Goal: Task Accomplishment & Management: Use online tool/utility

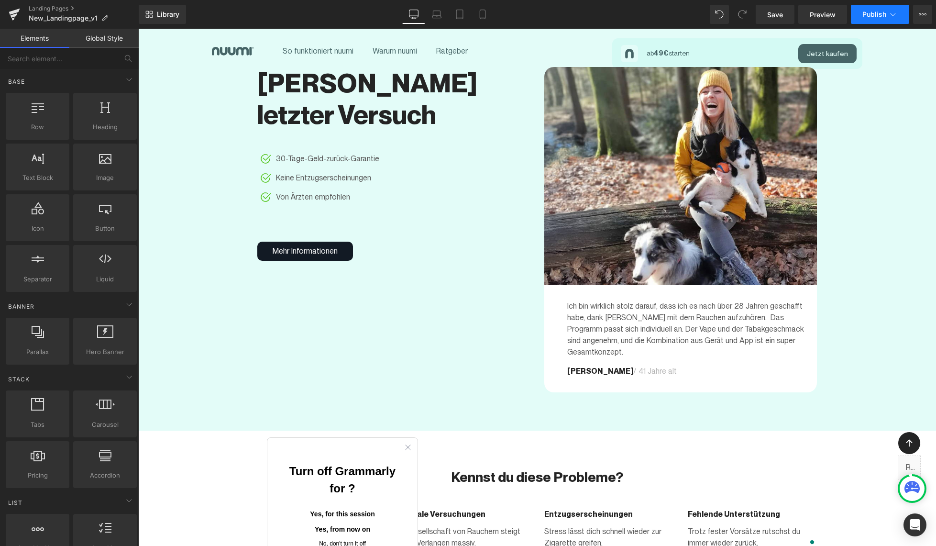
click at [868, 13] on span "Publish" at bounding box center [874, 15] width 24 height 8
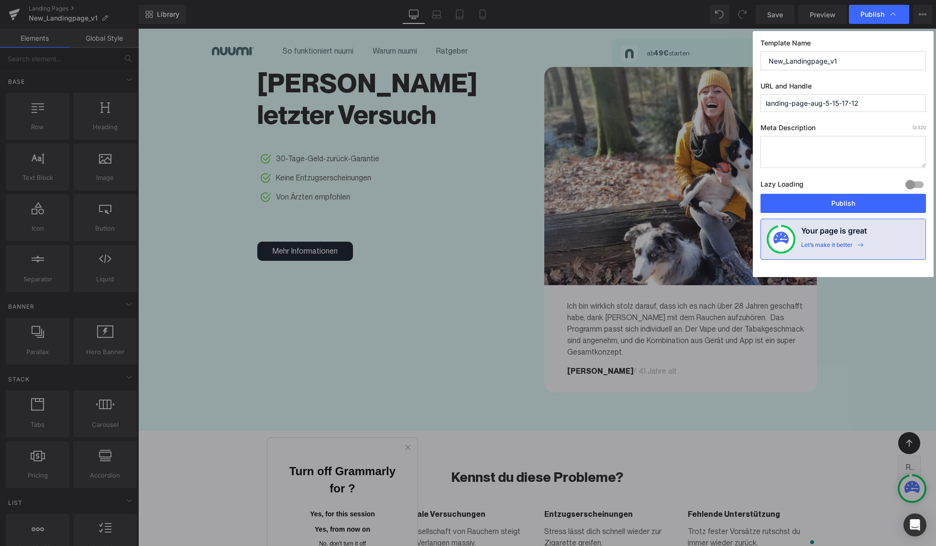
click at [866, 101] on input "landing-page-aug-5-15-17-12" at bounding box center [843, 103] width 165 height 18
click at [815, 102] on input "landing-page-aug-5-15-17-12" at bounding box center [843, 103] width 165 height 18
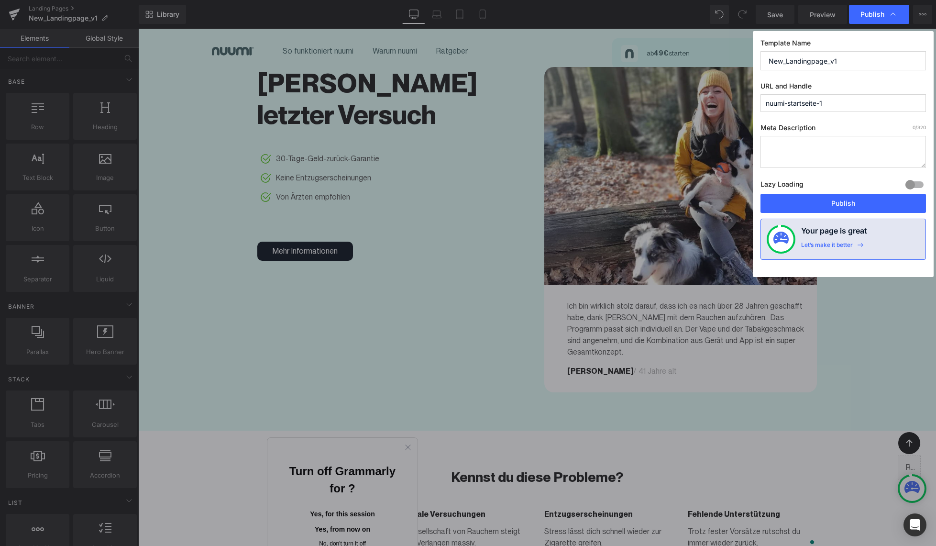
type input "nuumi-startseite-1"
click at [846, 122] on div "Template Name New_Landingpage_v1 URL and Handle nuumi-startseite-1 Meta Descrip…" at bounding box center [843, 154] width 181 height 246
click at [808, 145] on textarea "To enrich screen reader interactions, please activate Accessibility in Grammarl…" at bounding box center [843, 152] width 165 height 32
click at [810, 206] on button "Publish" at bounding box center [843, 203] width 165 height 19
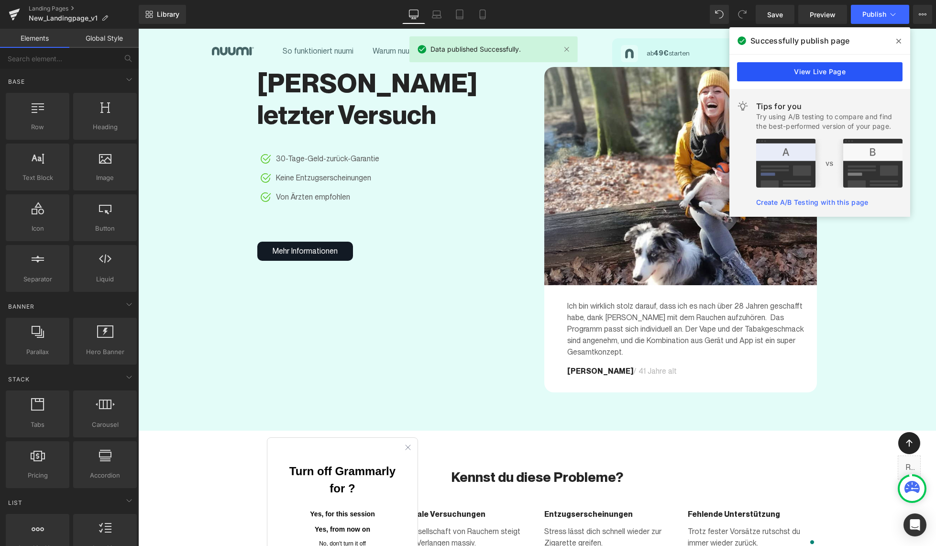
click at [812, 71] on link "View Live Page" at bounding box center [819, 71] width 165 height 19
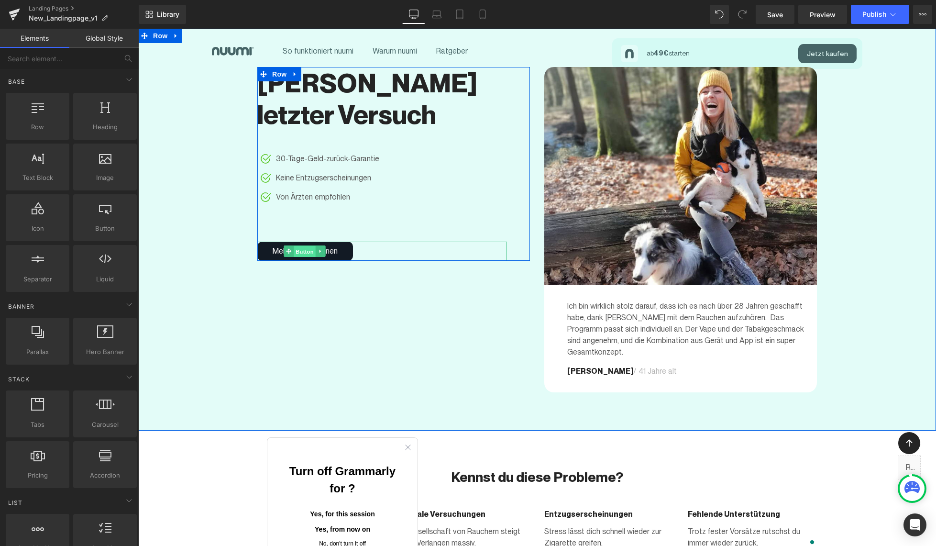
click at [315, 246] on span "Button" at bounding box center [305, 251] width 22 height 11
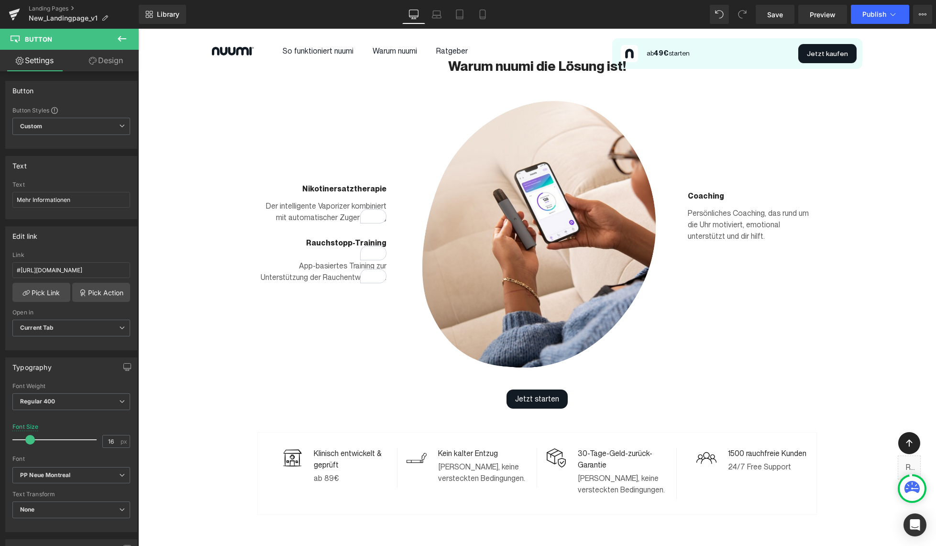
scroll to position [689, 0]
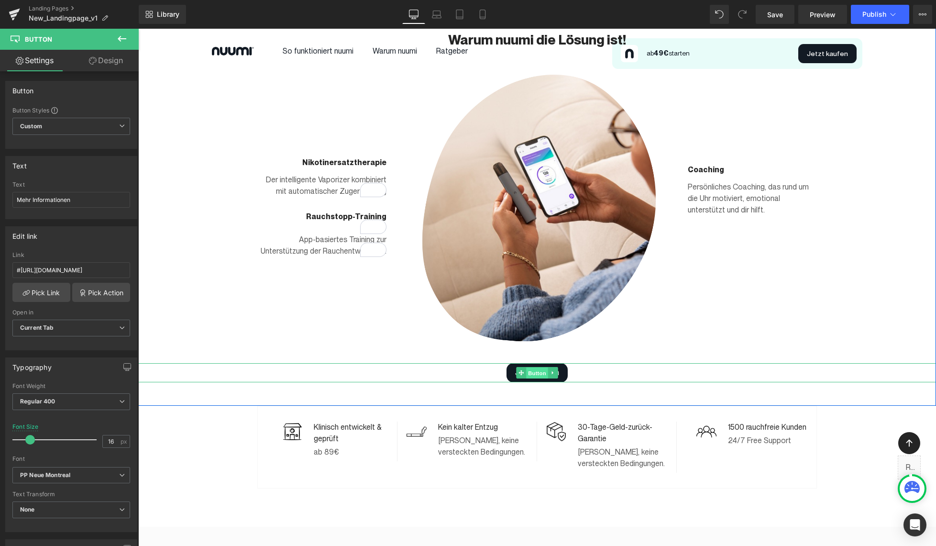
click at [541, 367] on span "Button" at bounding box center [537, 372] width 22 height 11
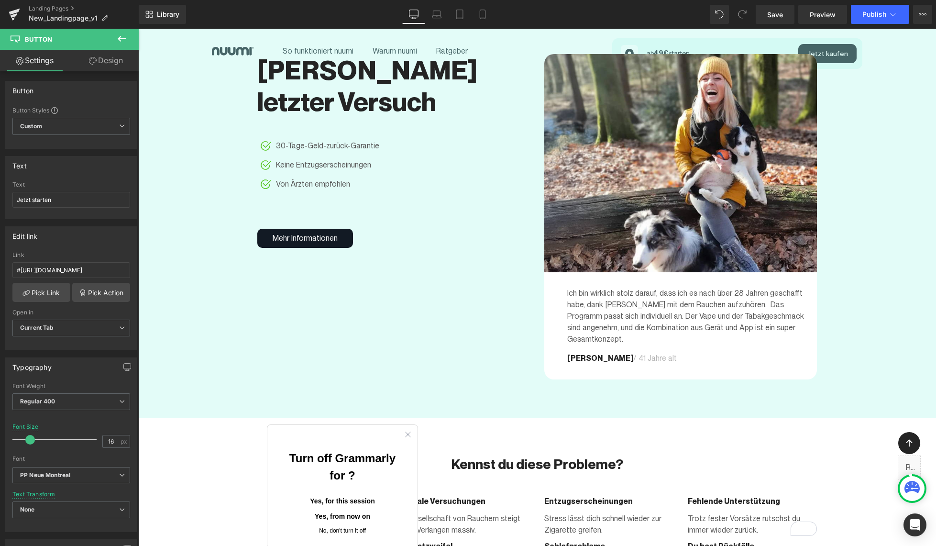
scroll to position [0, 0]
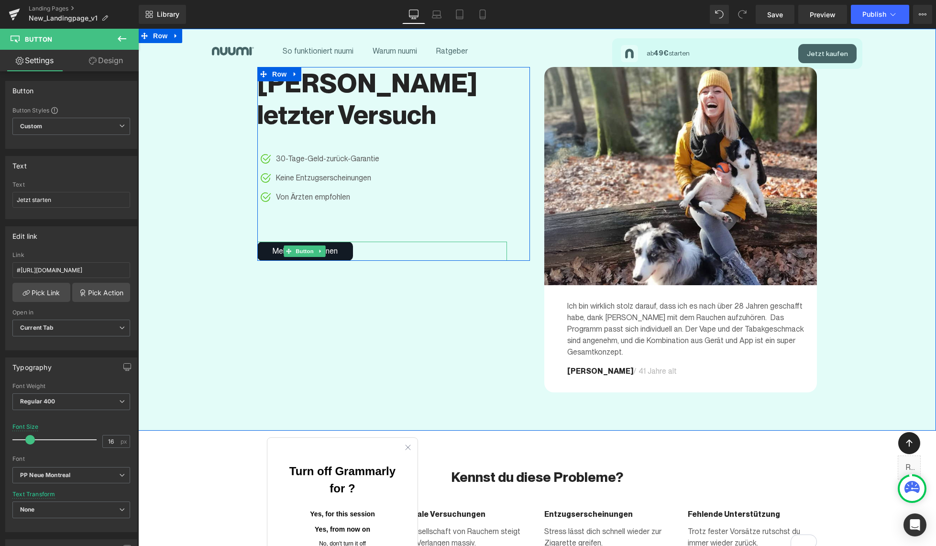
click at [374, 242] on div "Mehr Informationen" at bounding box center [382, 251] width 250 height 19
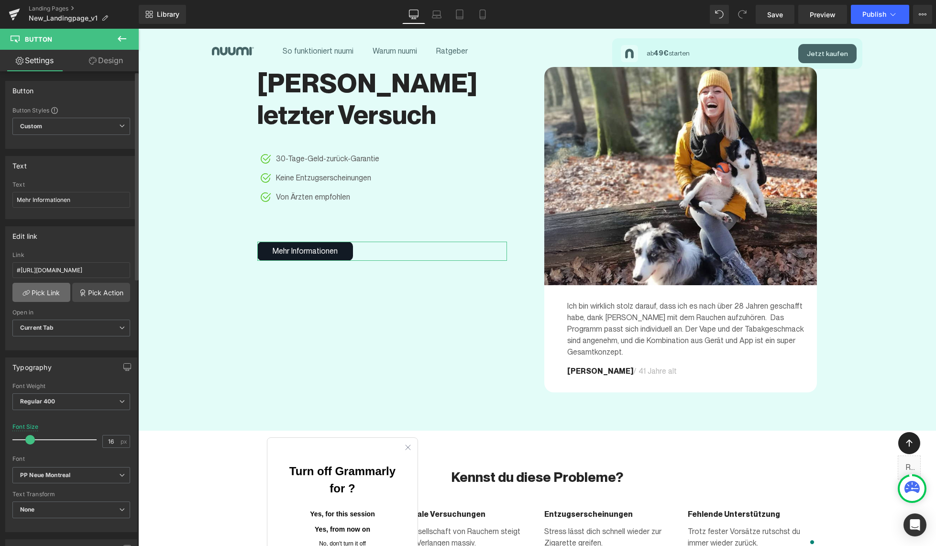
click at [45, 292] on link "Pick Link" at bounding box center [41, 292] width 58 height 19
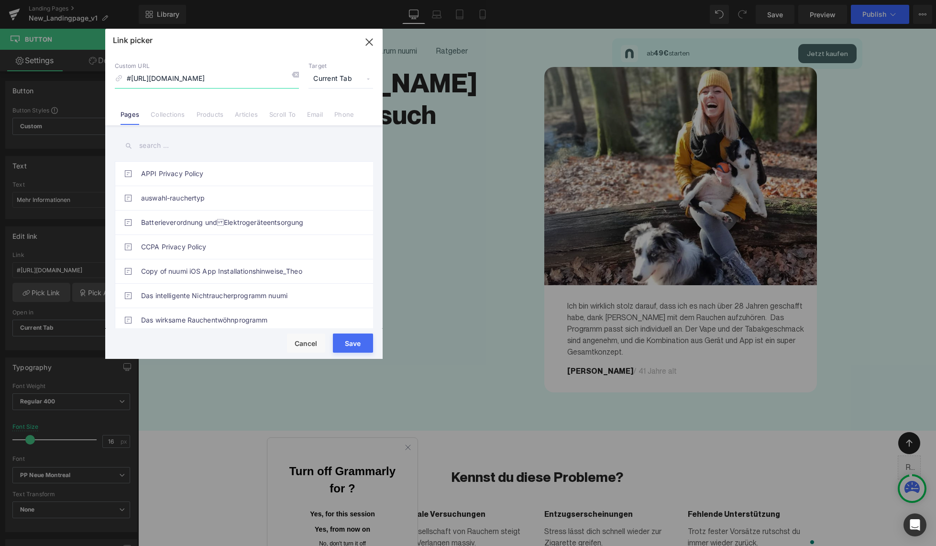
click at [370, 40] on icon "button" at bounding box center [369, 41] width 15 height 15
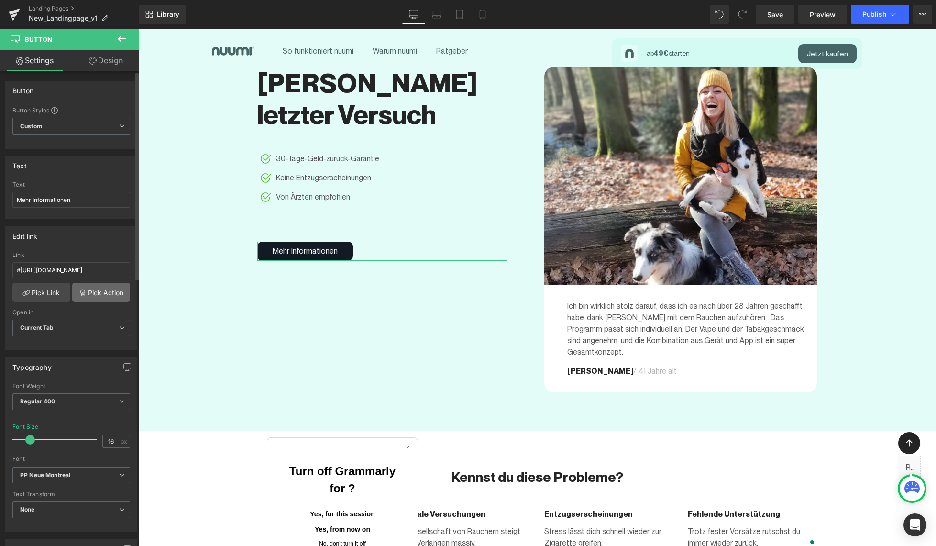
click at [99, 292] on link "Pick Action" at bounding box center [101, 292] width 58 height 19
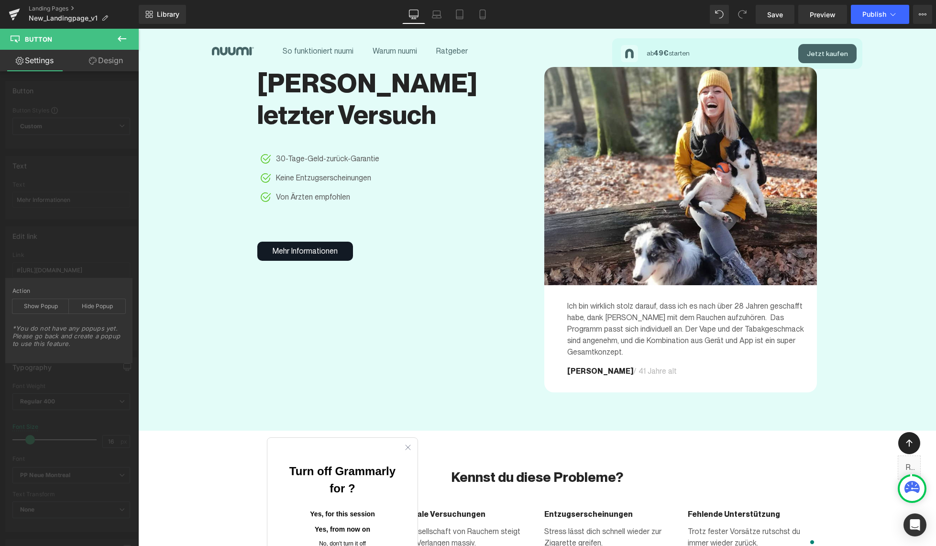
click at [124, 35] on icon at bounding box center [121, 38] width 11 height 11
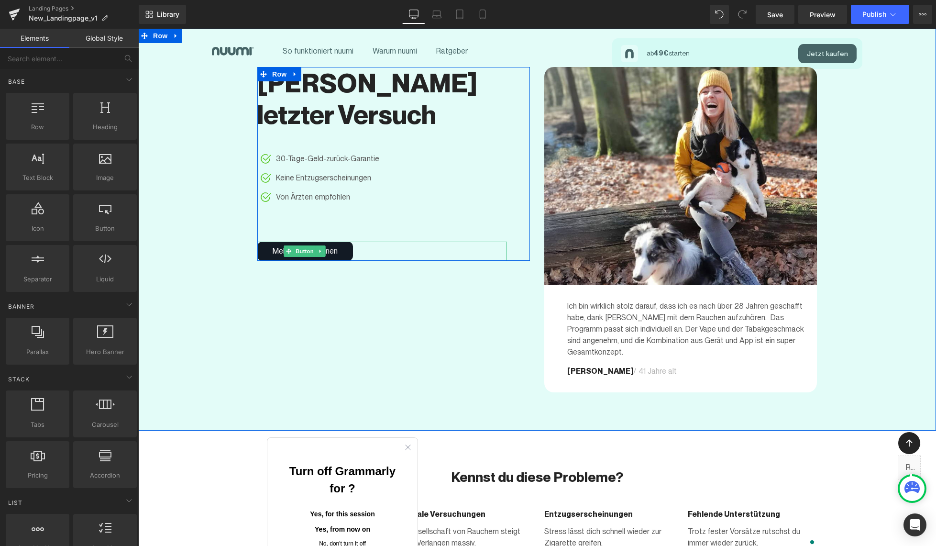
click at [367, 242] on div "Mehr Informationen" at bounding box center [382, 251] width 250 height 19
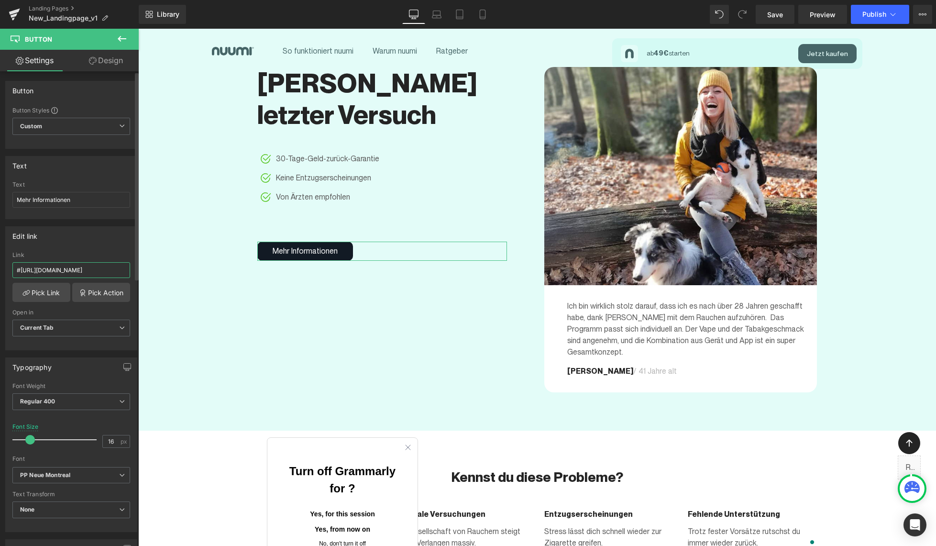
click at [53, 275] on input "#https://www.nuumi.de/pages/produktseite?smokingType=S&pods=T1&rate=ABO-M0" at bounding box center [71, 270] width 118 height 16
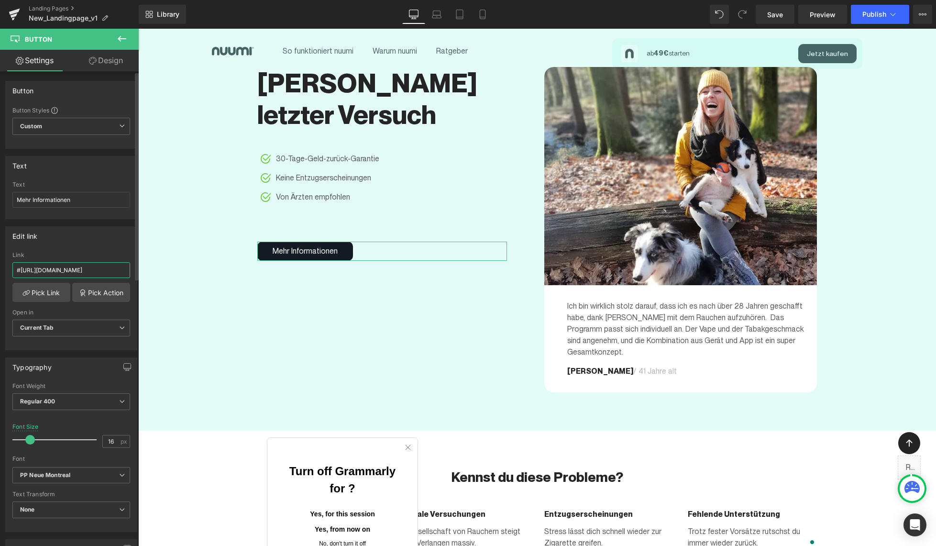
click at [35, 270] on input "#https://www.nuumi.de/pages/produktseite?smokingType=S&pods=T1&rate=ABO-M0" at bounding box center [71, 270] width 118 height 16
click at [21, 271] on input "#https://www.nuumi.de/pages/produktseite?smokingType=S&pods=T1&rate=ABO-M0" at bounding box center [71, 270] width 118 height 16
type input "https://www.nuumi.de/pages/produktseite?smokingType=S&pods=T1&rate=ABO-M0"
click at [74, 255] on div "Link" at bounding box center [71, 255] width 118 height 7
click at [62, 266] on input "https://www.nuumi.de/pages/produktseite?smokingType=S&pods=T1&rate=ABO-M0" at bounding box center [71, 270] width 118 height 16
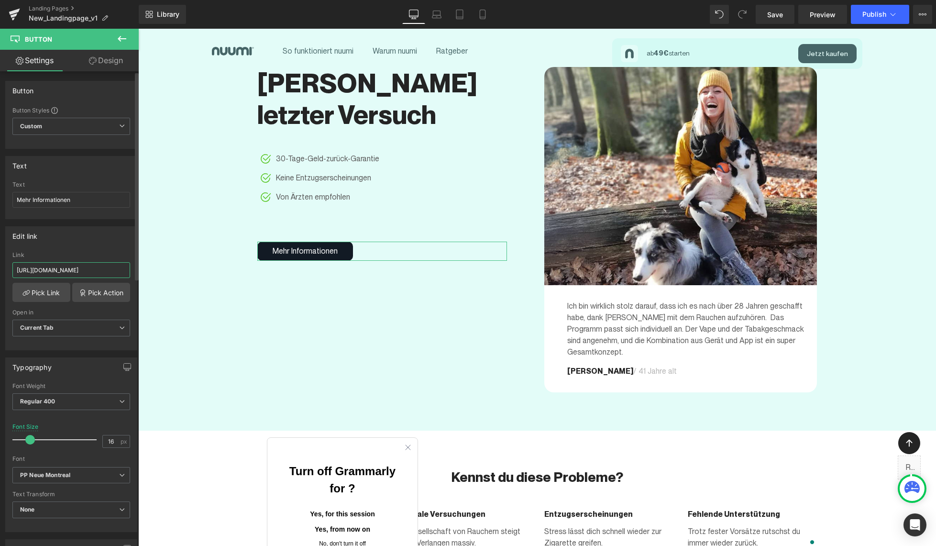
click at [62, 266] on input "https://www.nuumi.de/pages/produktseite?smokingType=S&pods=T1&rate=ABO-M0" at bounding box center [71, 270] width 118 height 16
click at [870, 16] on span "Publish" at bounding box center [874, 15] width 24 height 8
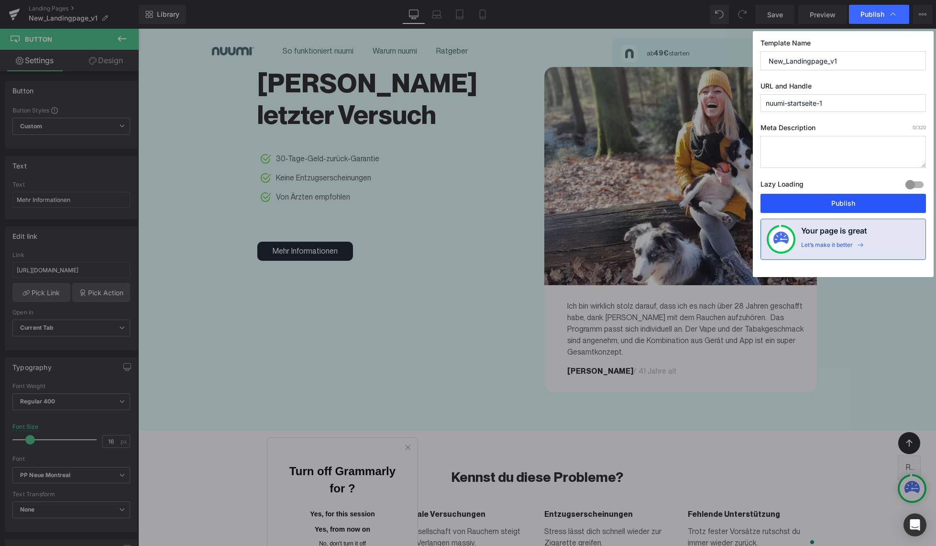
click at [839, 201] on button "Publish" at bounding box center [843, 203] width 165 height 19
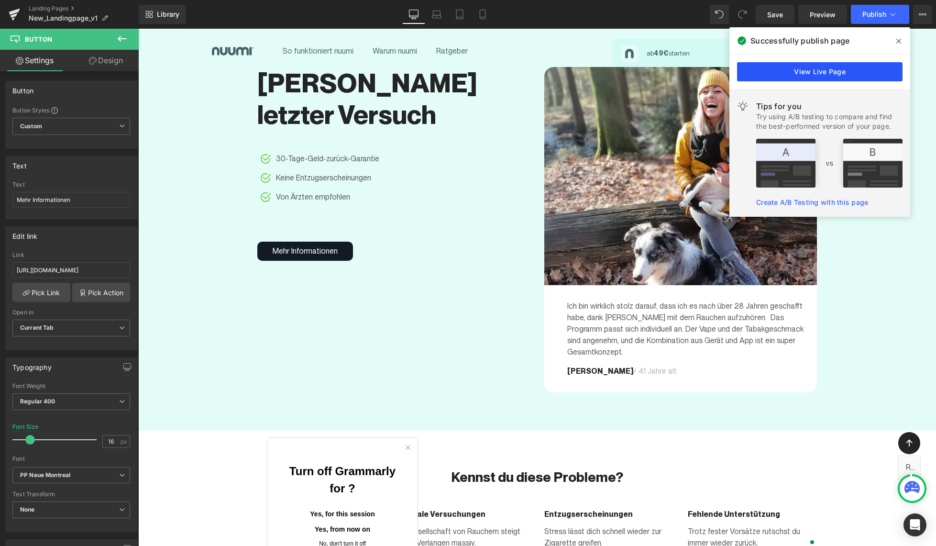
click at [827, 73] on link "View Live Page" at bounding box center [819, 71] width 165 height 19
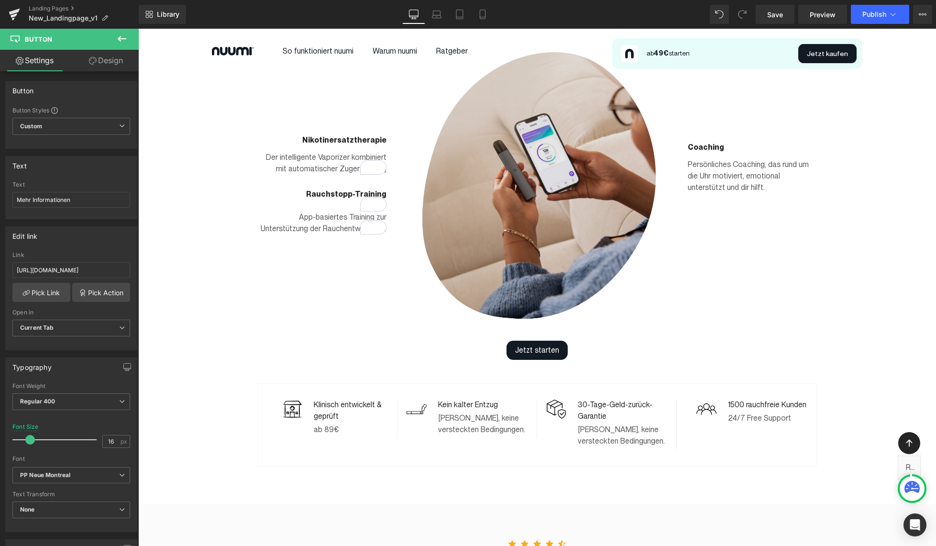
scroll to position [893, 0]
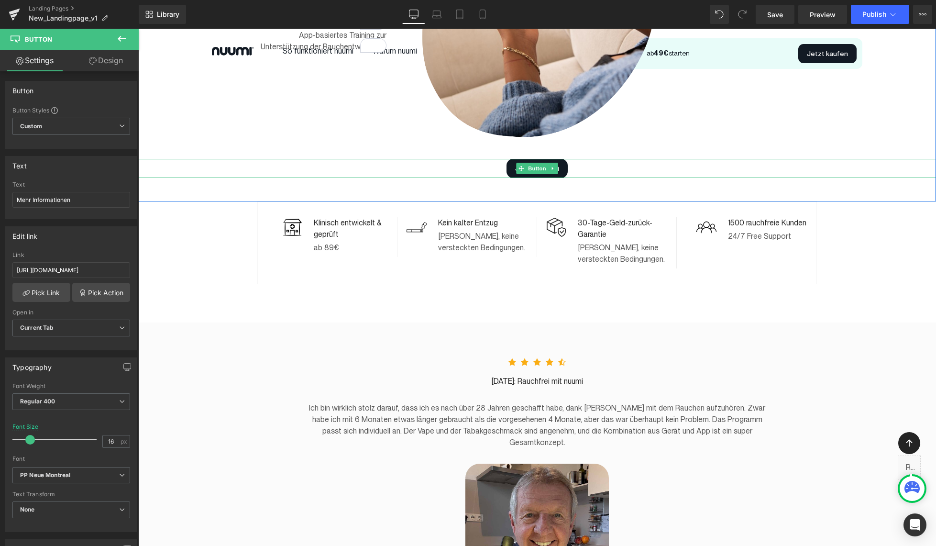
click at [586, 159] on div "Jetzt starten" at bounding box center [537, 168] width 798 height 19
click at [17, 267] on input "#https://www.nuumi.de/pages/produktseite?smokingType=S&pods=T1&rate=ABO-M0" at bounding box center [71, 270] width 118 height 16
click at [21, 271] on input "#https://www.nuumi.de/pages/produktseite?smokingType=S&pods=T1&rate=ABO-M0" at bounding box center [71, 270] width 118 height 16
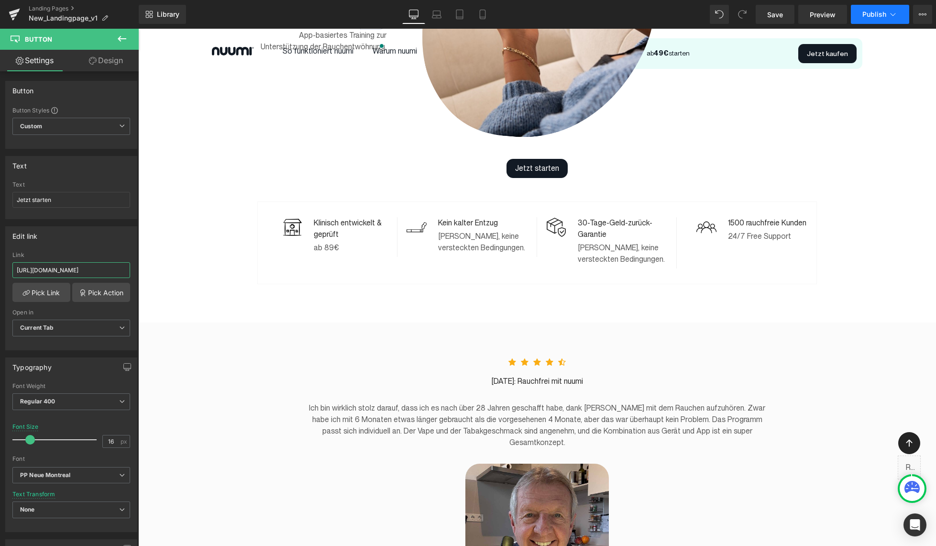
type input "https://www.nuumi.de/pages/produktseite?smokingType=S&pods=T1&rate=ABO-M0"
click at [879, 17] on span "Publish" at bounding box center [874, 15] width 24 height 8
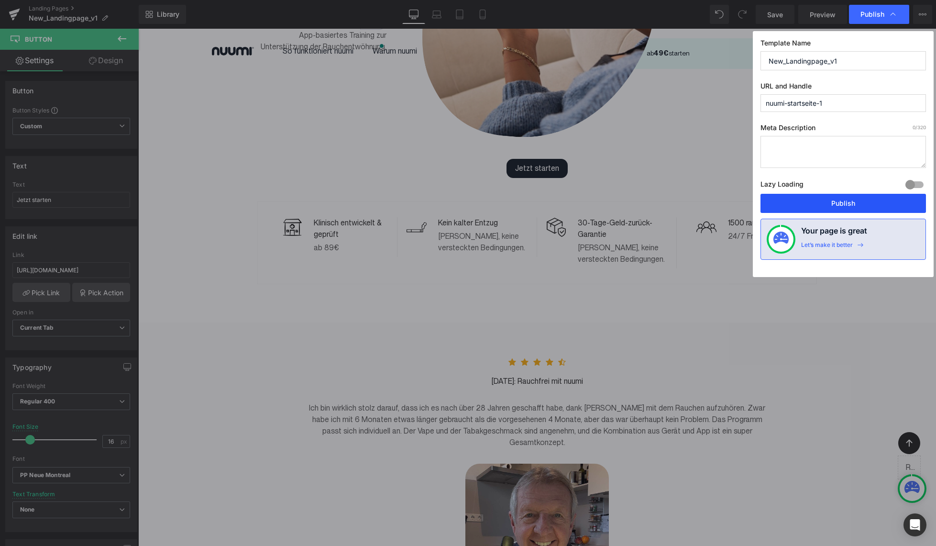
click at [827, 200] on button "Publish" at bounding box center [843, 203] width 165 height 19
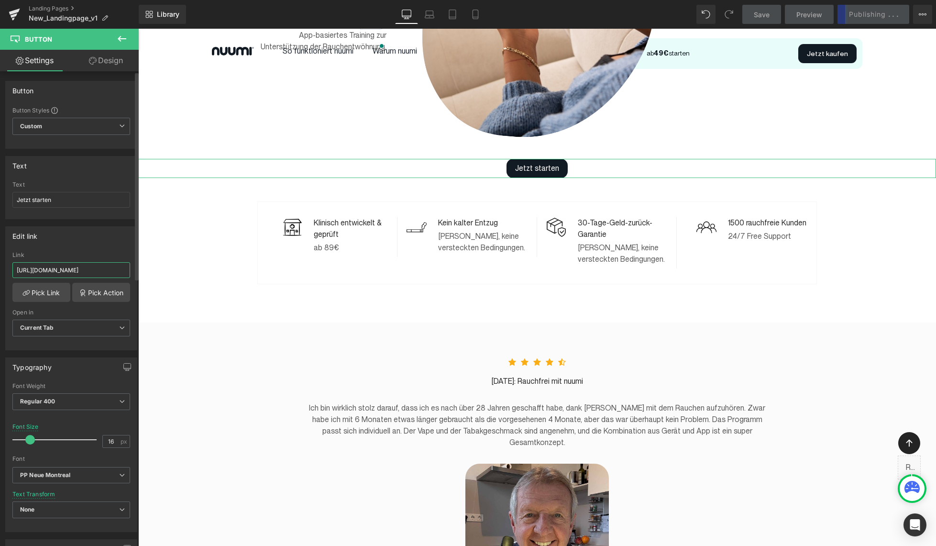
click at [64, 266] on input "https://www.nuumi.de/pages/produktseite?smokingType=S&pods=T1&rate=ABO-M0" at bounding box center [71, 270] width 118 height 16
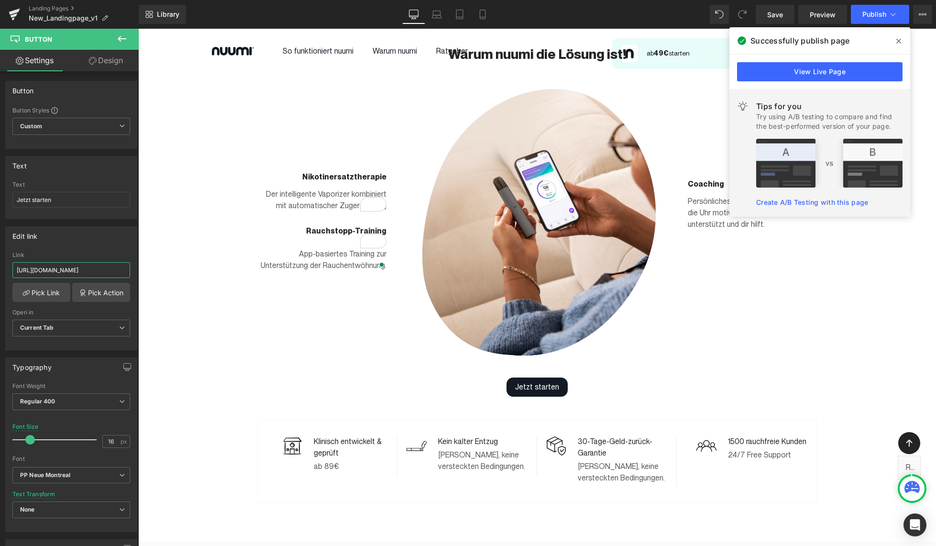
scroll to position [304, 0]
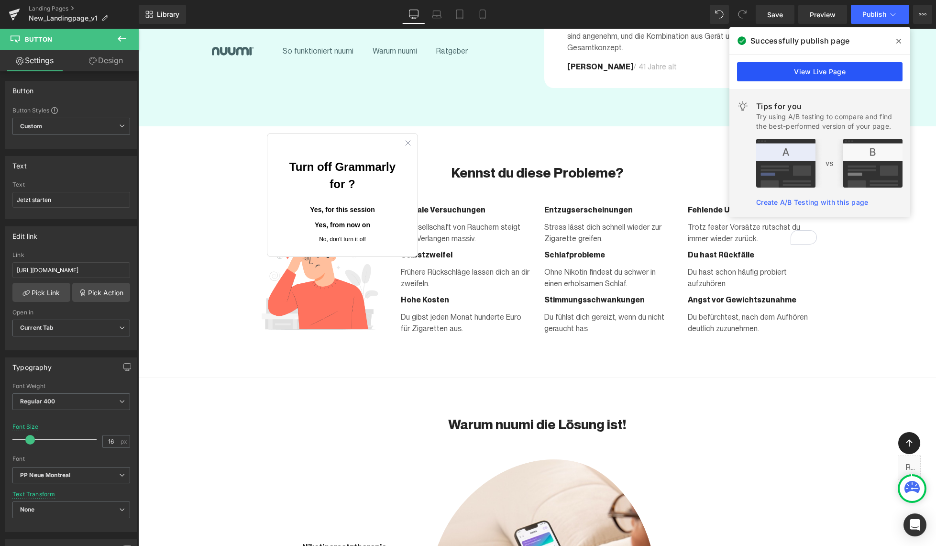
click at [803, 74] on link "View Live Page" at bounding box center [819, 71] width 165 height 19
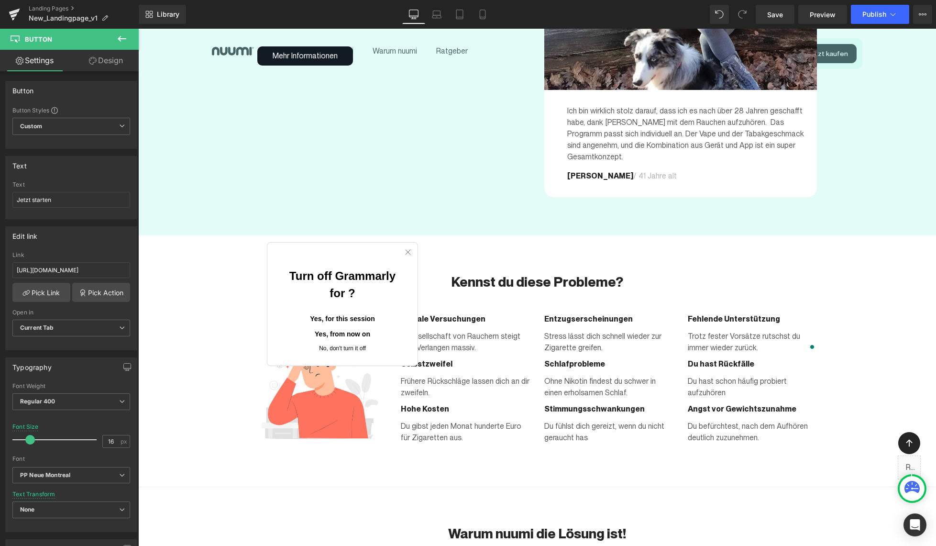
scroll to position [0, 0]
